Goal: Check status: Check status

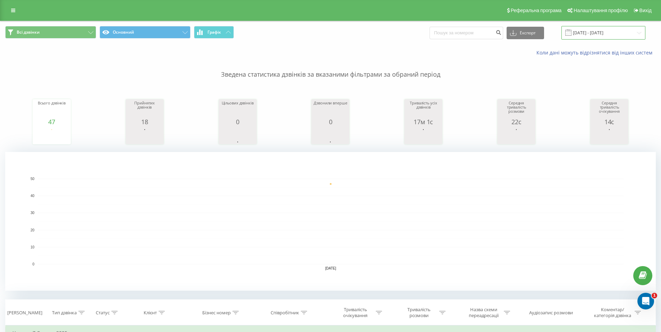
click at [610, 35] on input "[DATE] - [DATE]" at bounding box center [603, 33] width 84 height 14
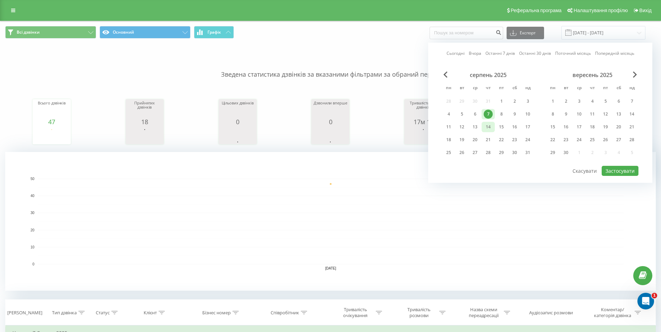
click at [490, 125] on div "14" at bounding box center [488, 126] width 9 height 9
click at [501, 127] on div "15" at bounding box center [501, 126] width 9 height 9
click at [490, 126] on div "14" at bounding box center [488, 126] width 9 height 9
click at [508, 127] on div "15" at bounding box center [501, 127] width 13 height 10
click at [507, 127] on div "15" at bounding box center [501, 127] width 13 height 10
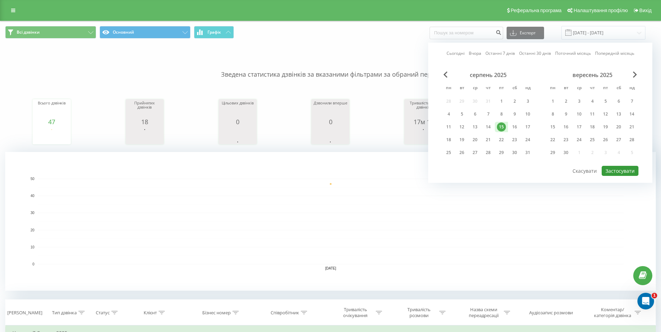
click at [604, 170] on button "Застосувати" at bounding box center [620, 171] width 37 height 10
type input "[DATE] - [DATE]"
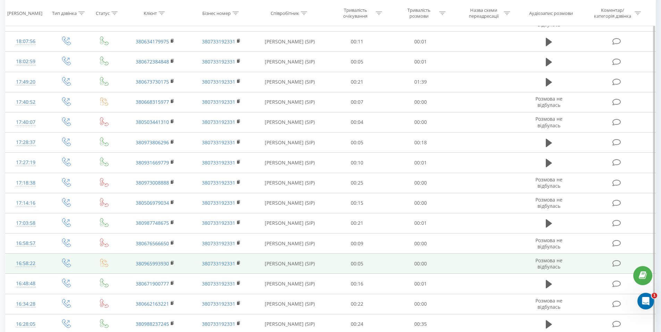
scroll to position [539, 0]
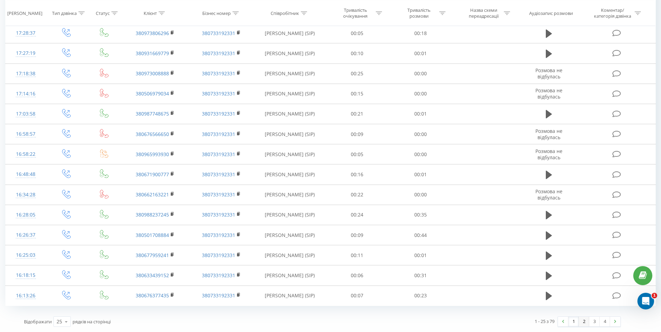
click at [581, 319] on link "2" at bounding box center [584, 322] width 10 height 10
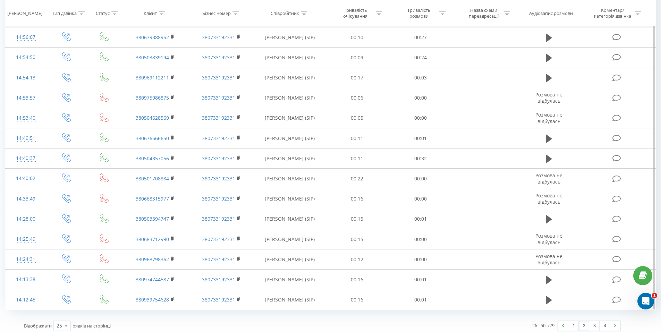
scroll to position [539, 0]
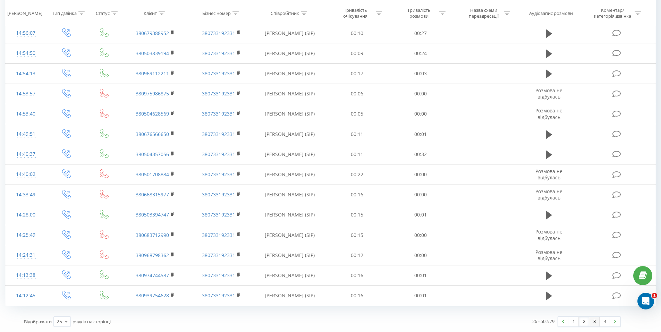
click at [595, 322] on link "3" at bounding box center [594, 322] width 10 height 10
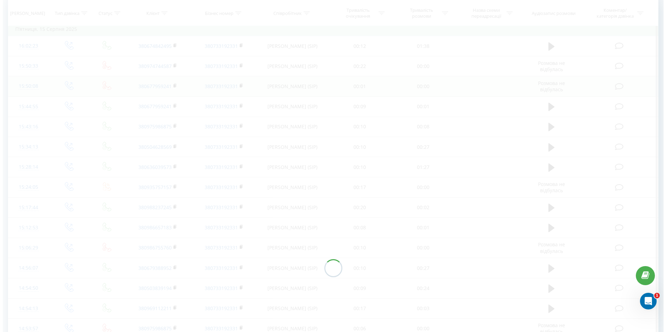
scroll to position [282, 0]
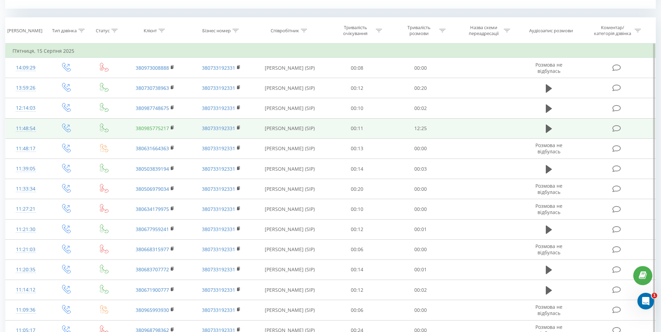
click at [158, 128] on link "380985775217" at bounding box center [152, 128] width 33 height 7
click at [23, 131] on div "11:48:54" at bounding box center [25, 129] width 27 height 14
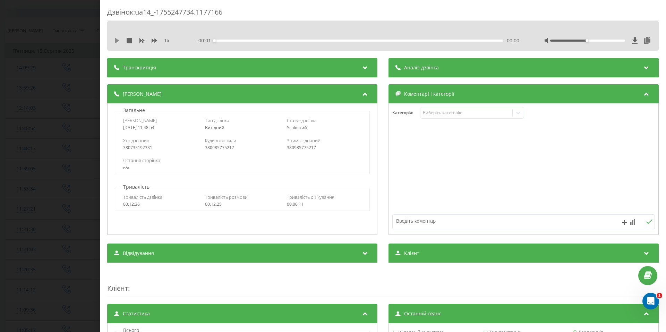
click at [117, 43] on icon at bounding box center [117, 41] width 6 height 6
click at [225, 41] on div "00:00" at bounding box center [358, 41] width 289 height 2
drag, startPoint x: 592, startPoint y: 41, endPoint x: 608, endPoint y: 40, distance: 16.0
click at [608, 40] on div at bounding box center [587, 41] width 75 height 2
click at [266, 40] on div "00:35" at bounding box center [358, 41] width 289 height 2
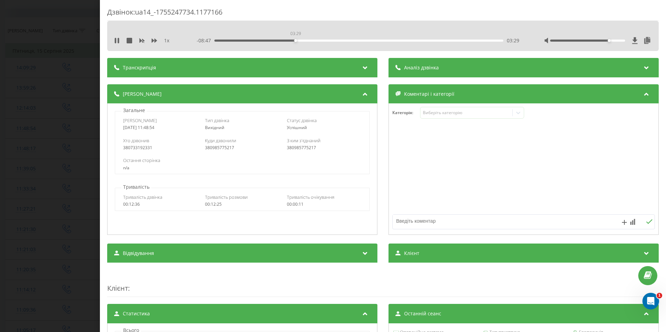
click at [295, 41] on div "03:29" at bounding box center [358, 41] width 289 height 2
click at [609, 41] on div at bounding box center [587, 41] width 75 height 2
drag, startPoint x: 615, startPoint y: 41, endPoint x: 619, endPoint y: 41, distance: 4.2
click at [619, 41] on div at bounding box center [587, 41] width 75 height 2
click at [116, 40] on icon at bounding box center [115, 41] width 1 height 6
